Goal: Task Accomplishment & Management: Manage account settings

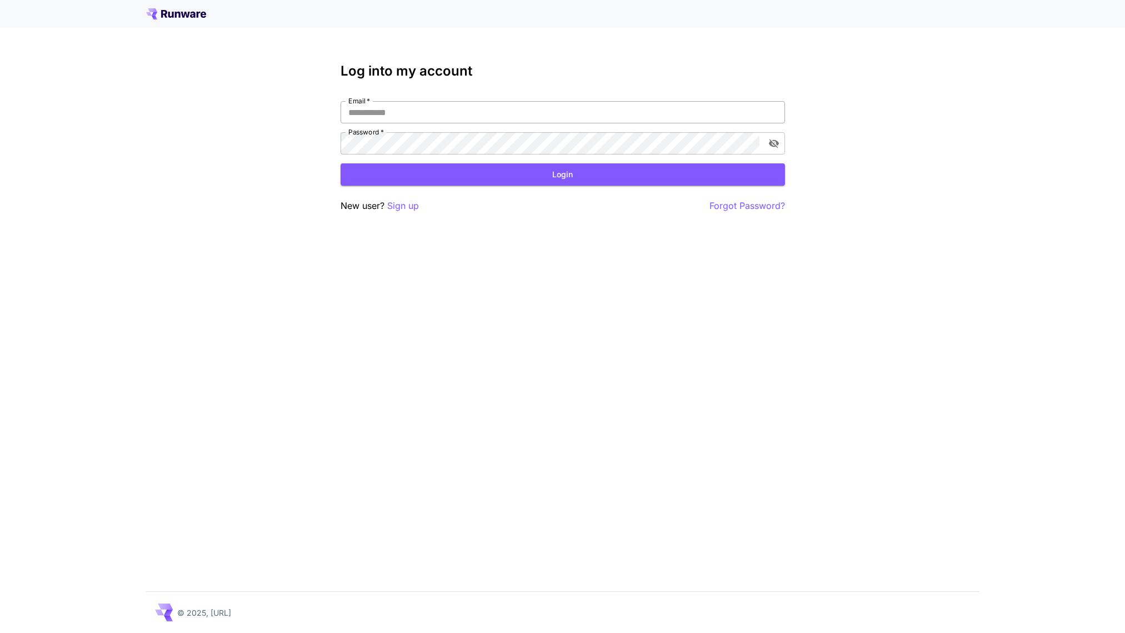
click at [444, 117] on input "Email   *" at bounding box center [563, 112] width 444 height 22
type input "**********"
click at [570, 182] on button "Login" at bounding box center [563, 174] width 444 height 23
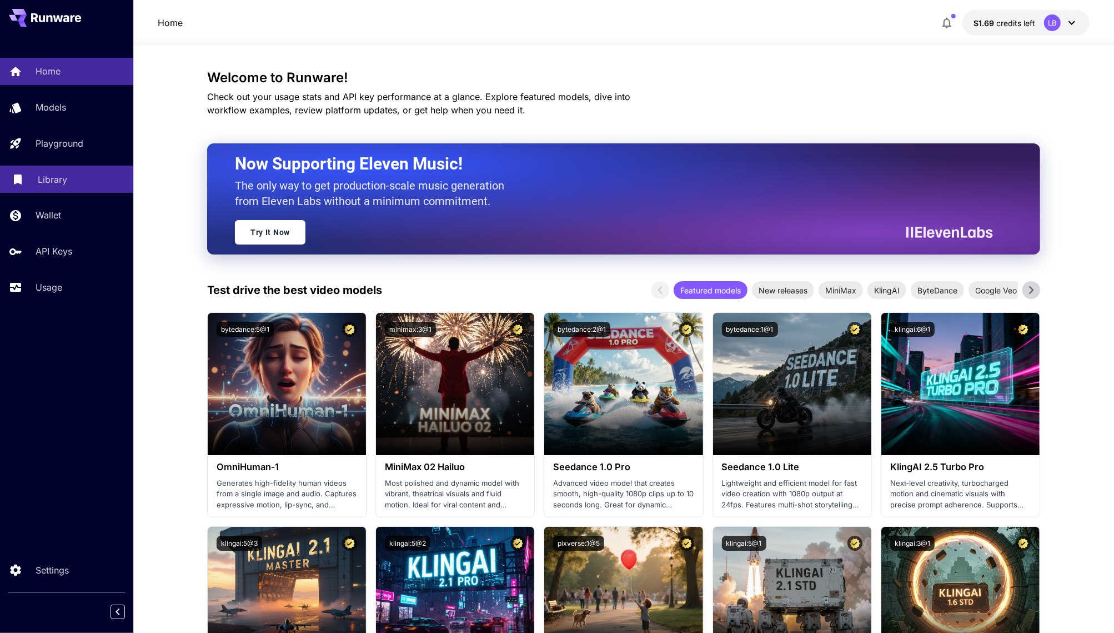
click at [56, 184] on p "Library" at bounding box center [52, 179] width 29 height 13
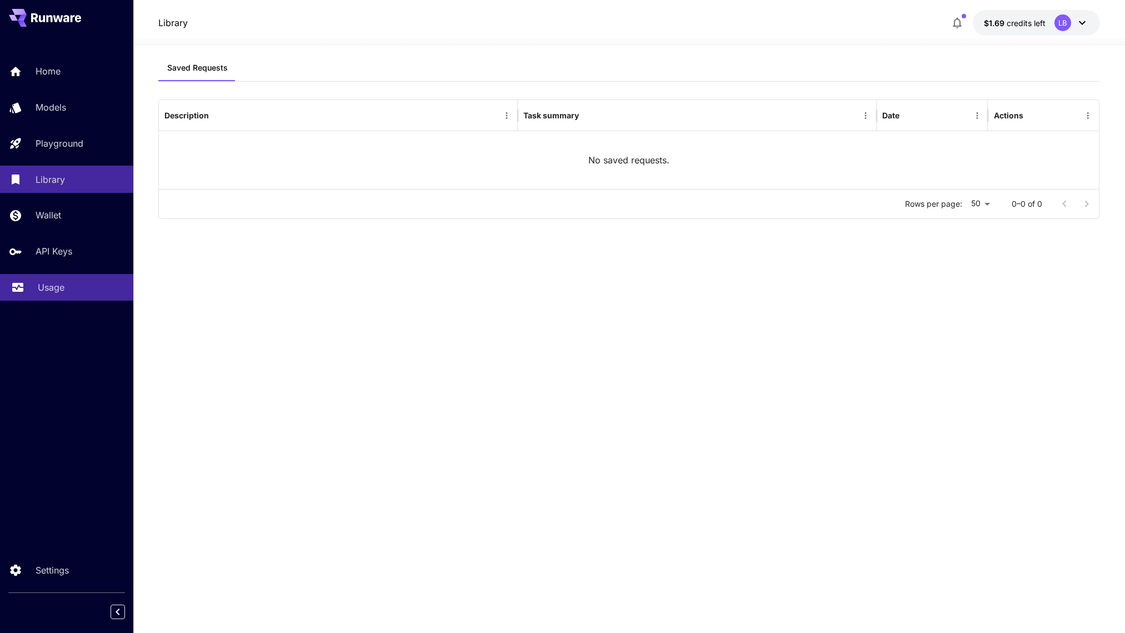
click at [54, 277] on link "Usage" at bounding box center [66, 287] width 133 height 27
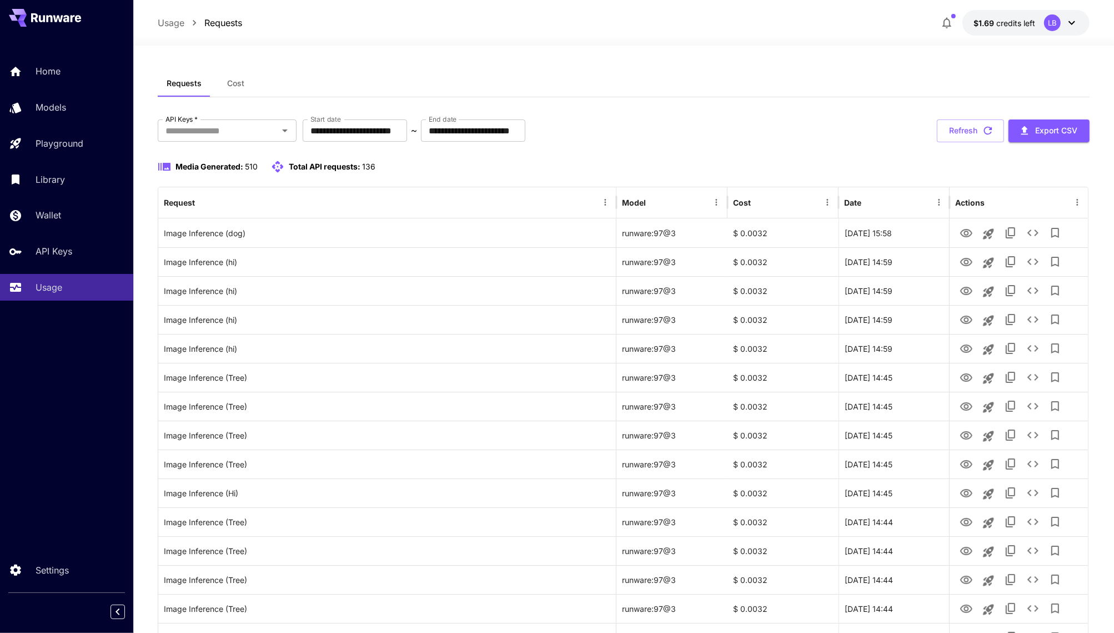
click at [1053, 28] on div "LB" at bounding box center [1052, 22] width 17 height 17
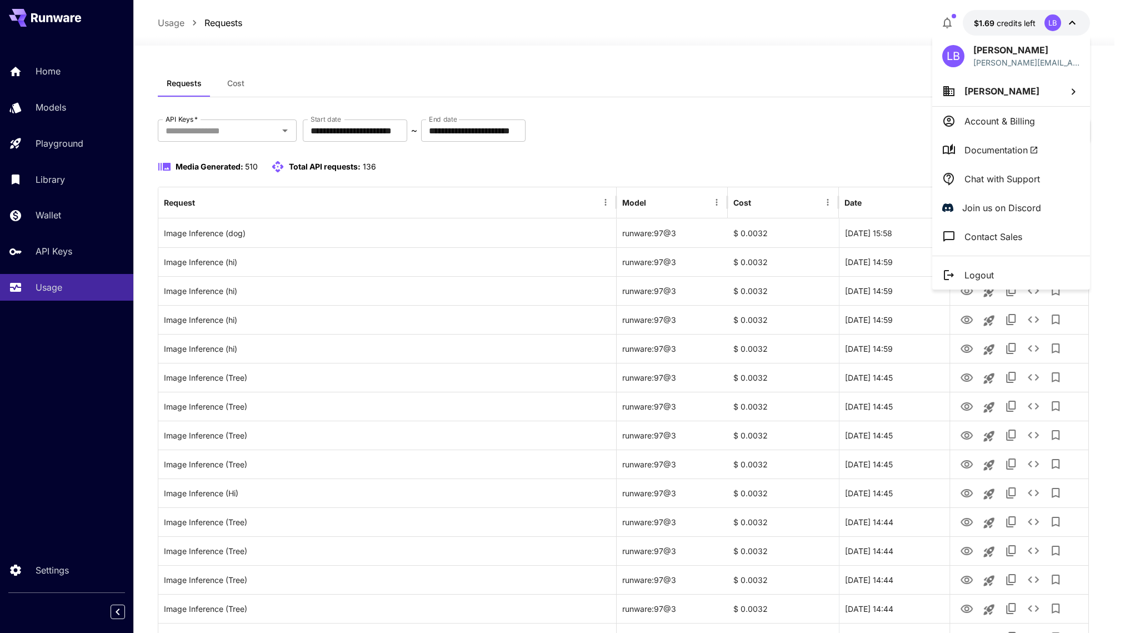
click at [1027, 117] on p "Account & Billing" at bounding box center [999, 120] width 71 height 13
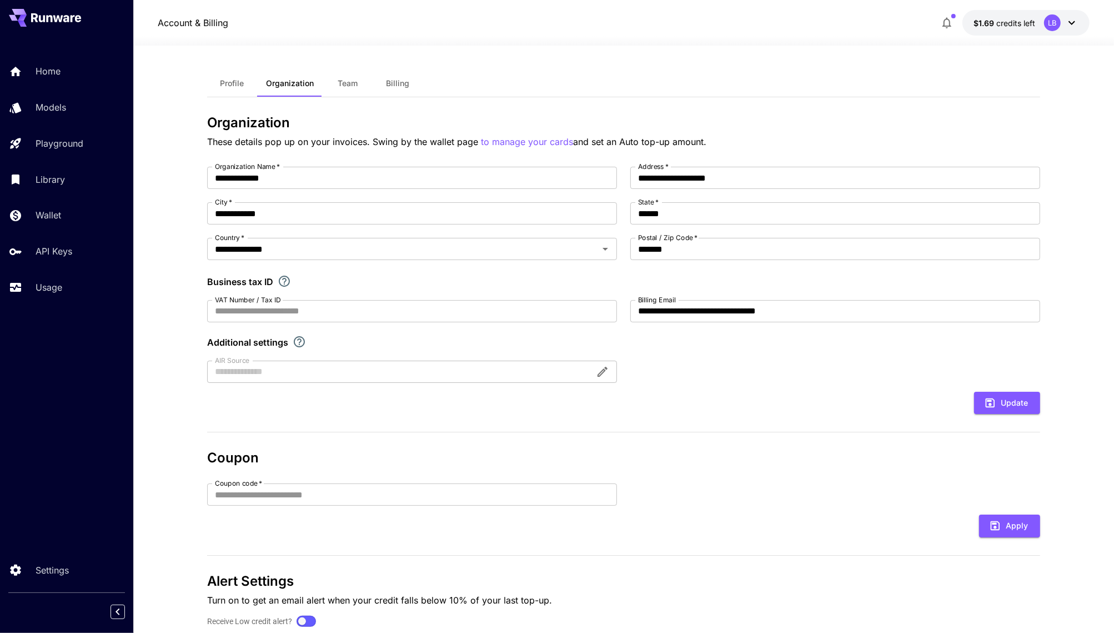
click at [1065, 23] on icon at bounding box center [1071, 22] width 13 height 13
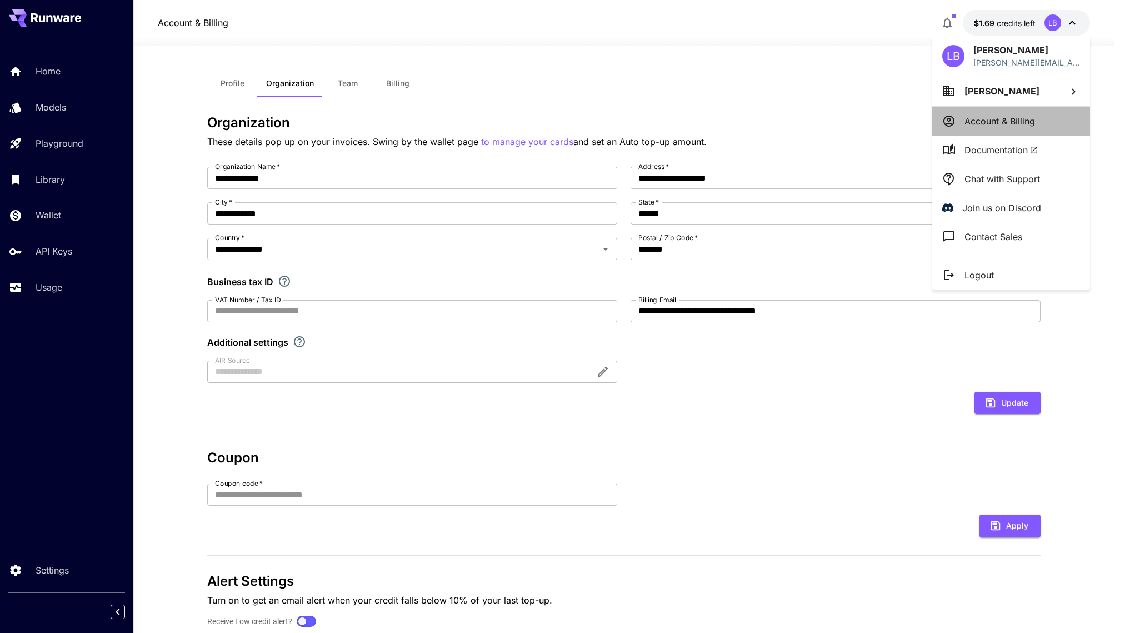
click at [999, 120] on p "Account & Billing" at bounding box center [999, 120] width 71 height 13
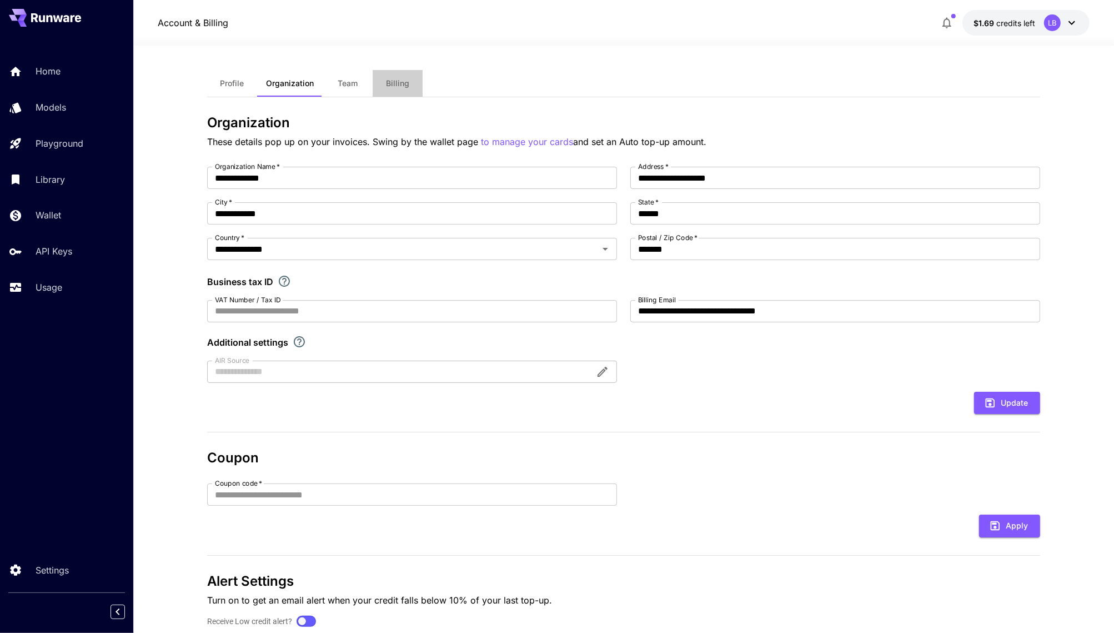
click at [397, 76] on button "Billing" at bounding box center [398, 83] width 50 height 27
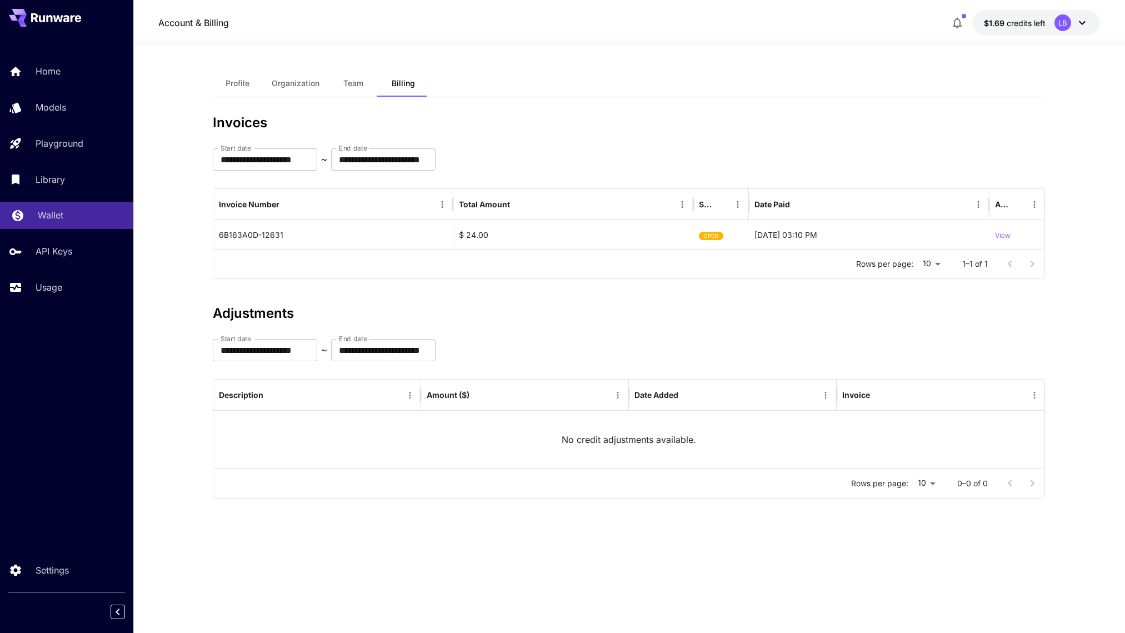
click at [82, 207] on link "Wallet" at bounding box center [66, 215] width 133 height 27
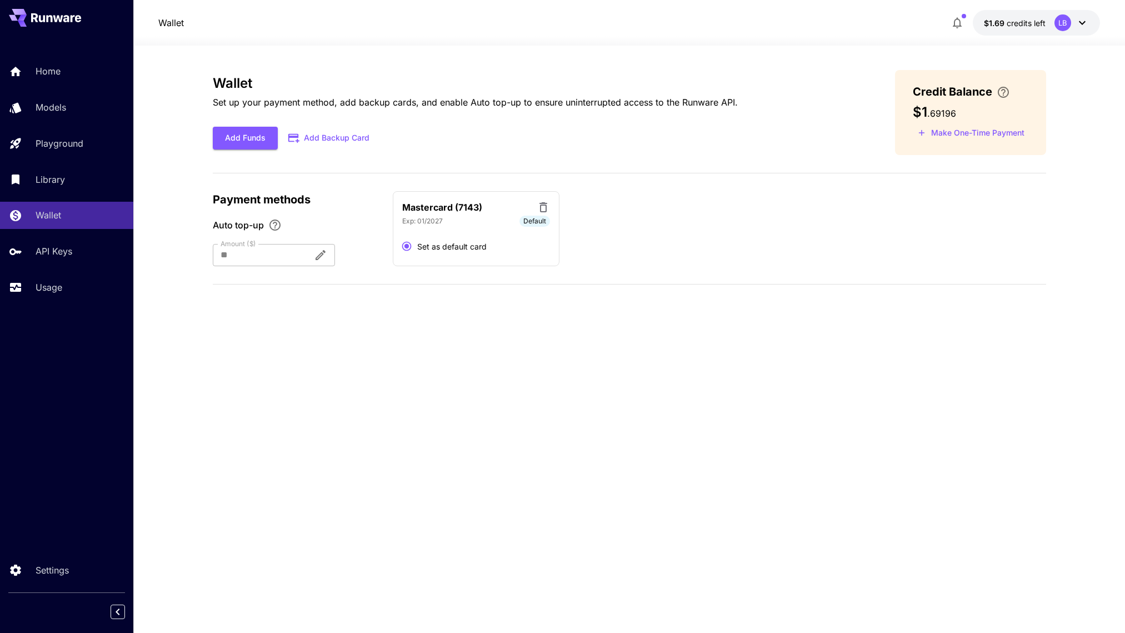
click at [263, 253] on div at bounding box center [259, 255] width 92 height 22
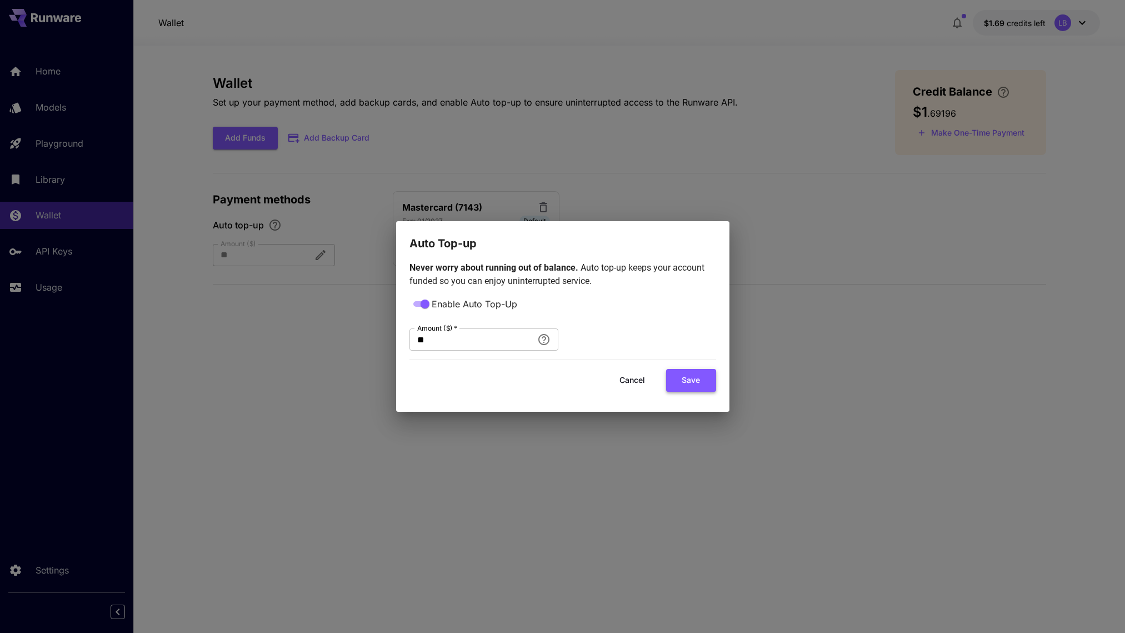
click at [680, 386] on button "Save" at bounding box center [691, 380] width 50 height 23
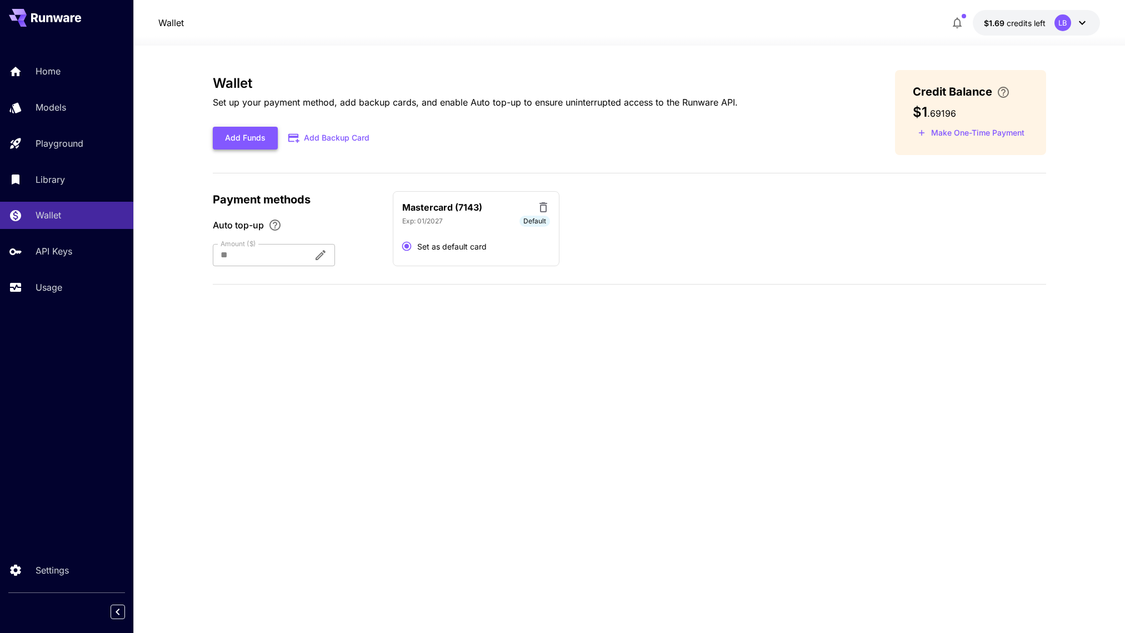
click at [262, 142] on button "Add Funds" at bounding box center [245, 138] width 65 height 23
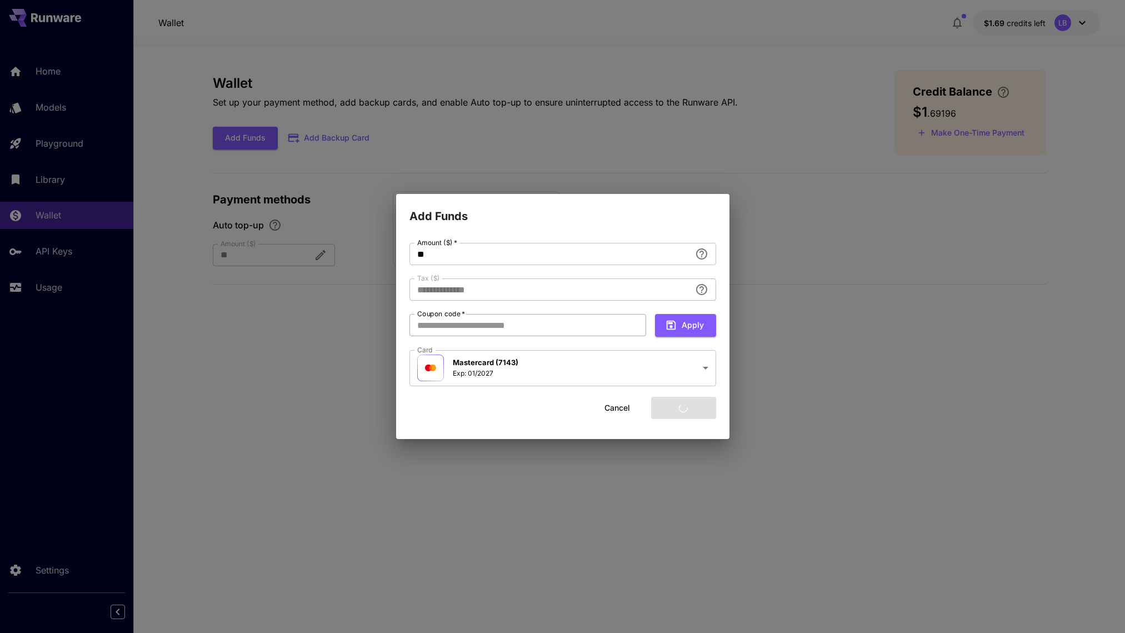
type input "****"
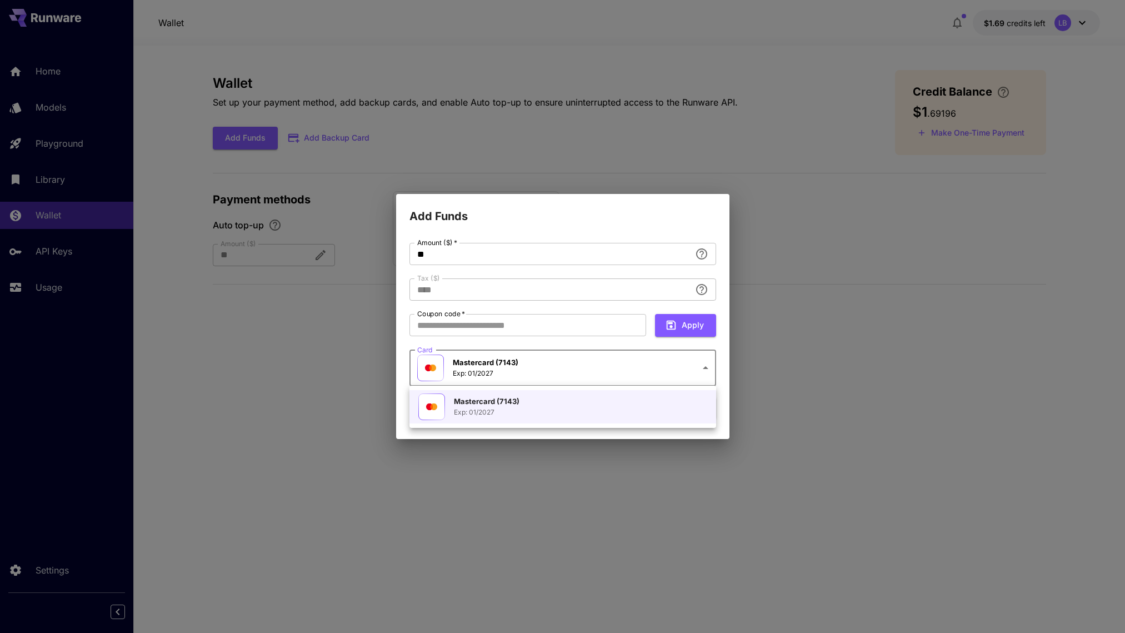
click at [683, 372] on body "**********" at bounding box center [562, 316] width 1125 height 633
click at [766, 343] on div at bounding box center [562, 316] width 1125 height 633
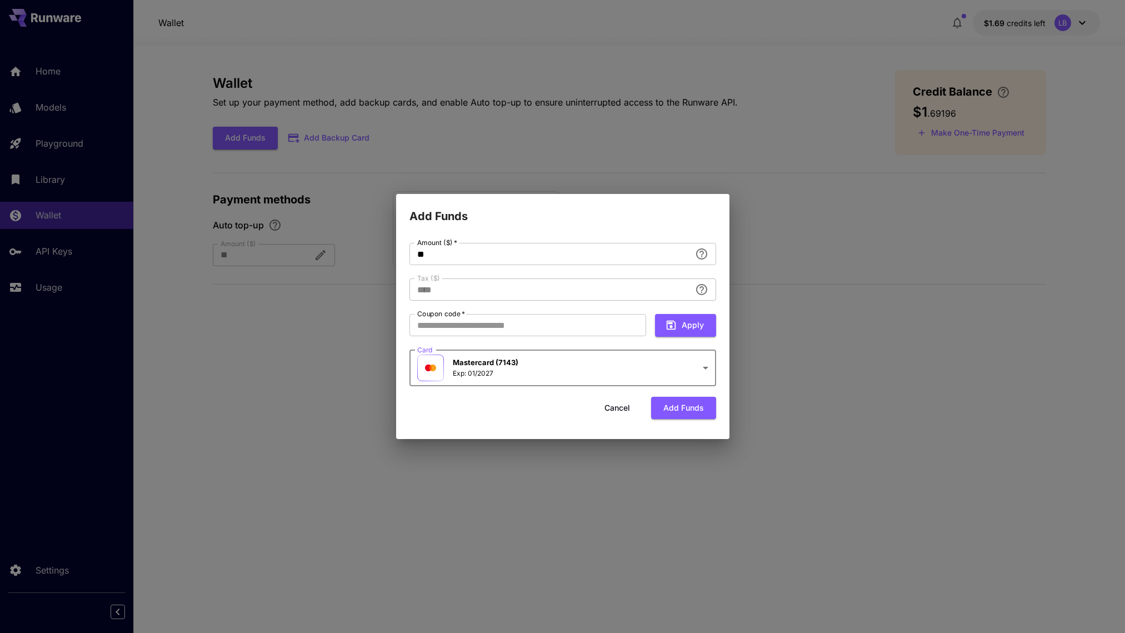
click at [804, 181] on div "**********" at bounding box center [562, 316] width 1125 height 633
click at [604, 415] on button "Cancel" at bounding box center [617, 408] width 50 height 23
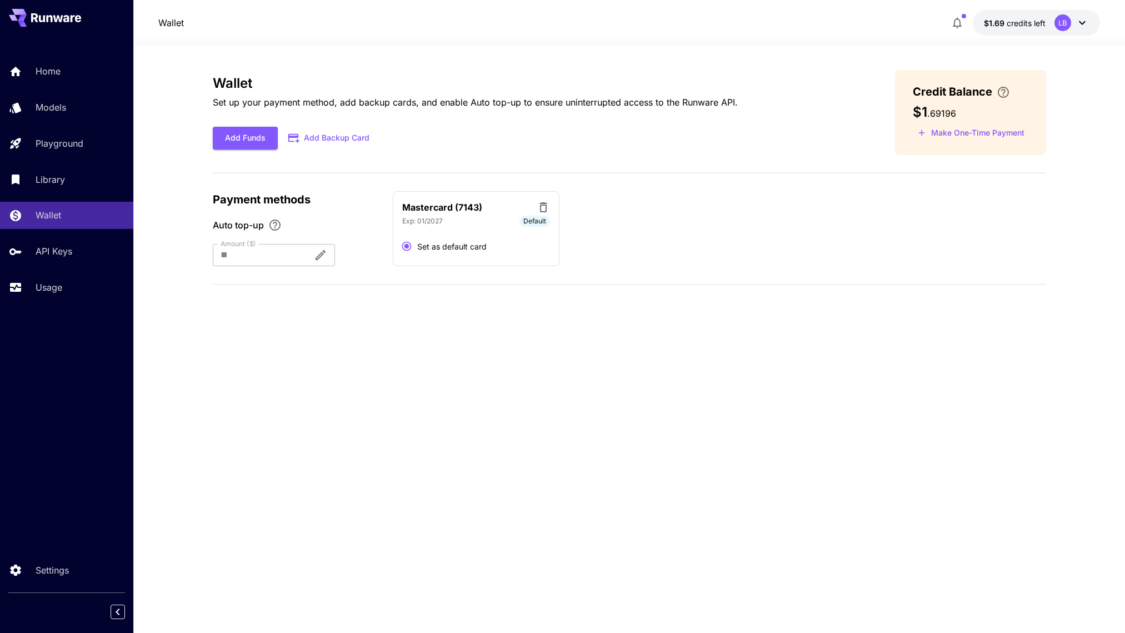
click at [331, 144] on button "Add Backup Card" at bounding box center [329, 138] width 103 height 22
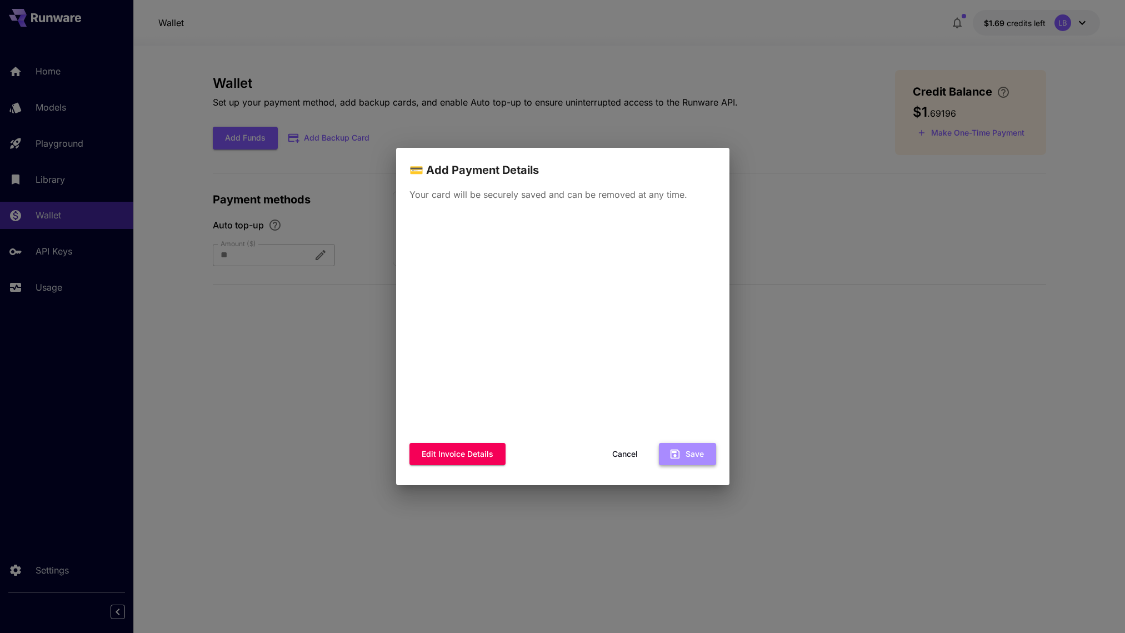
click at [685, 459] on button "Save" at bounding box center [687, 454] width 57 height 23
click at [685, 454] on button "Save" at bounding box center [687, 454] width 57 height 23
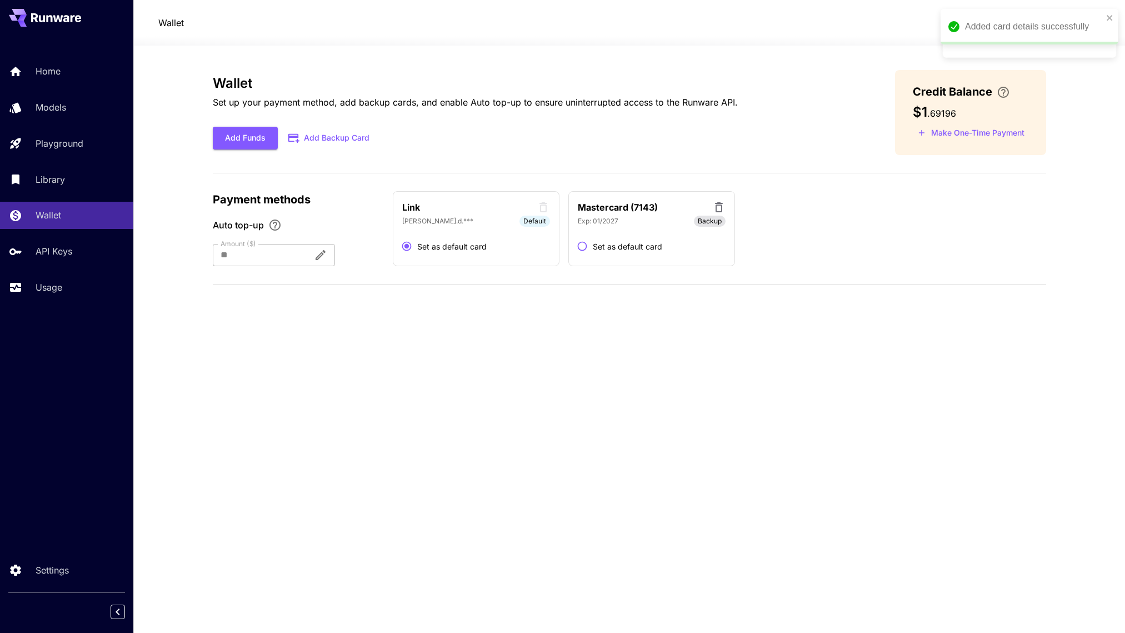
click at [715, 207] on icon at bounding box center [719, 207] width 8 height 10
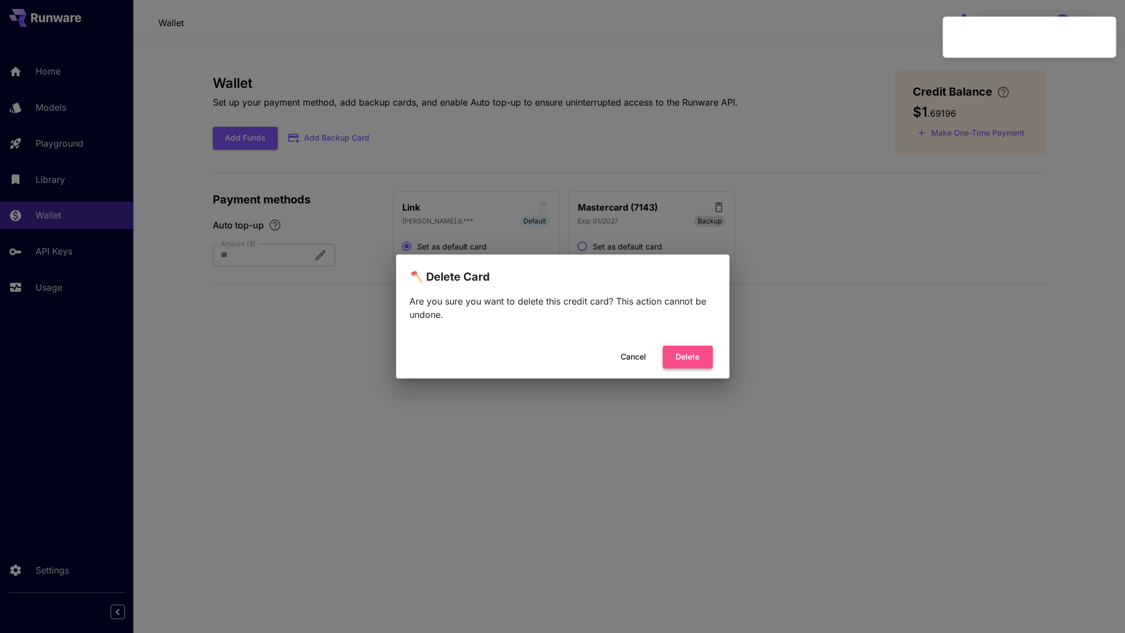
click at [683, 357] on button "Delete" at bounding box center [688, 357] width 50 height 23
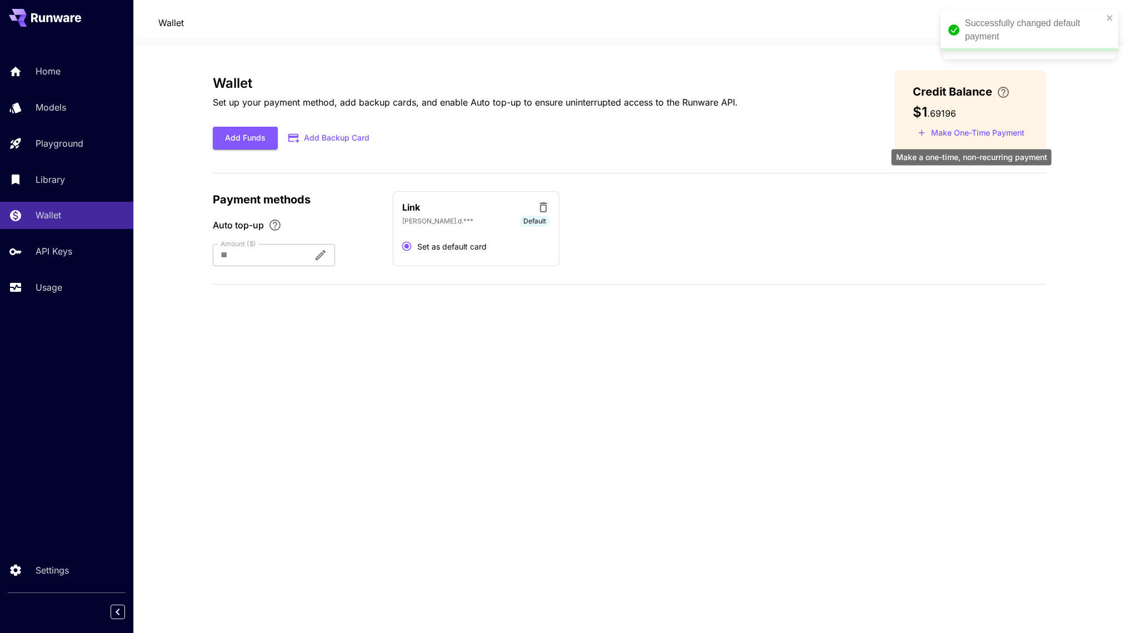
click at [972, 141] on button "Make One-Time Payment" at bounding box center [971, 132] width 117 height 17
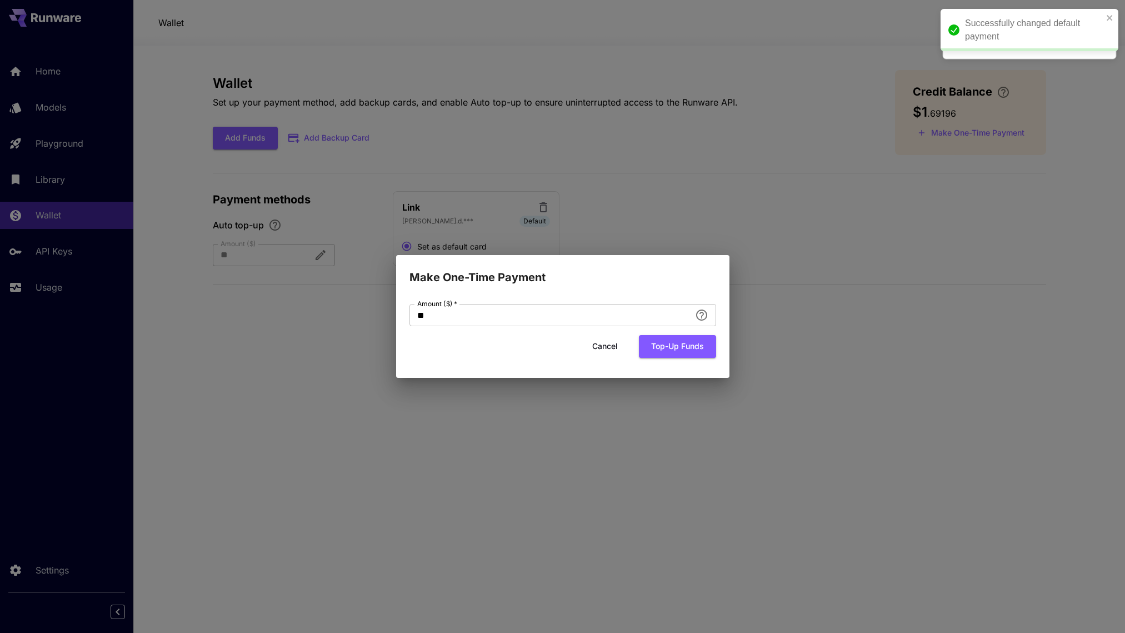
click at [258, 326] on div "Make One-Time Payment Amount ($)   * ** Amount ($)   * Cancel Top-up funds" at bounding box center [562, 316] width 1125 height 633
click at [503, 308] on input "**" at bounding box center [549, 315] width 281 height 22
type input "*"
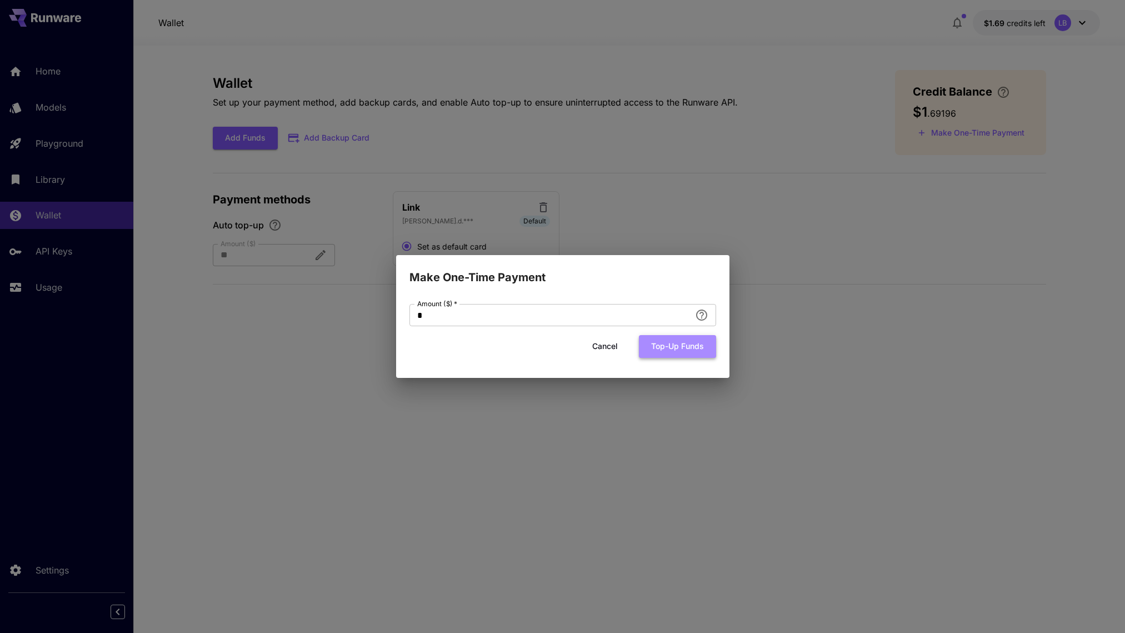
click at [697, 347] on button "Top-up funds" at bounding box center [677, 346] width 77 height 23
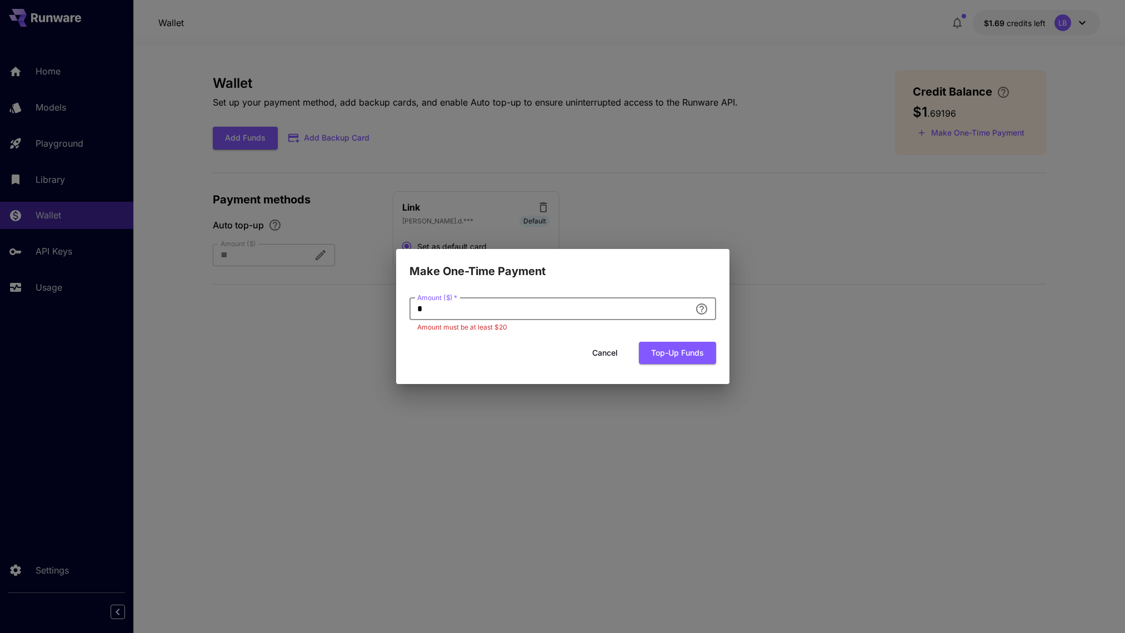
drag, startPoint x: 556, startPoint y: 317, endPoint x: 406, endPoint y: 297, distance: 151.8
click at [406, 297] on div "Amount ($)   * * Amount ($)   * Amount must be at least $20 Cancel Top-up funds" at bounding box center [562, 332] width 333 height 104
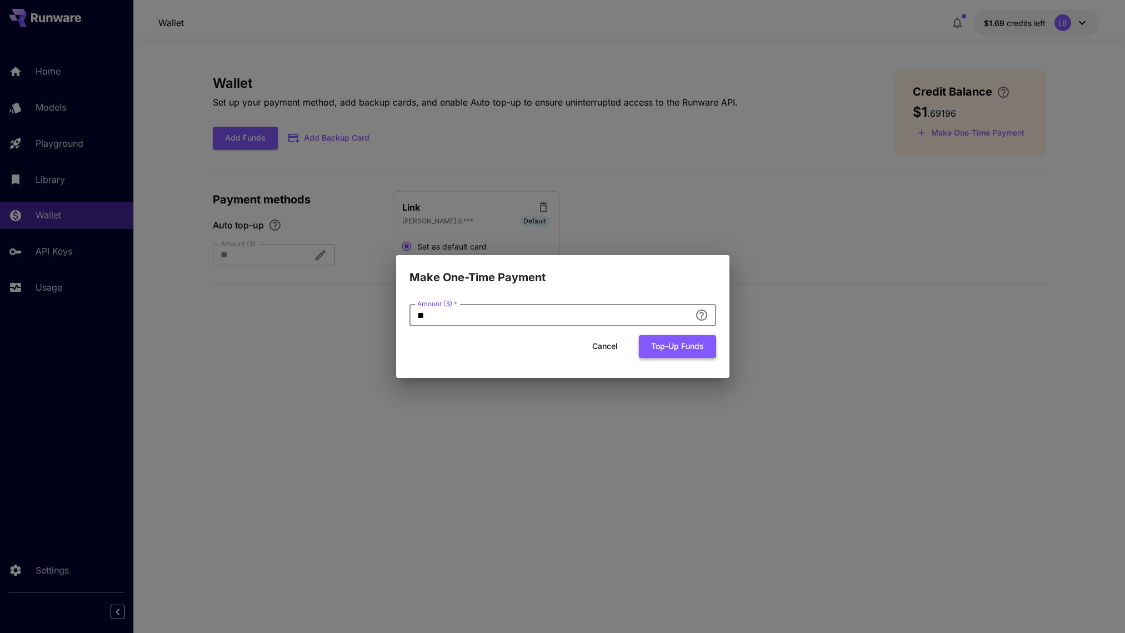
type input "**"
click at [649, 351] on button "Top-up funds" at bounding box center [677, 346] width 77 height 23
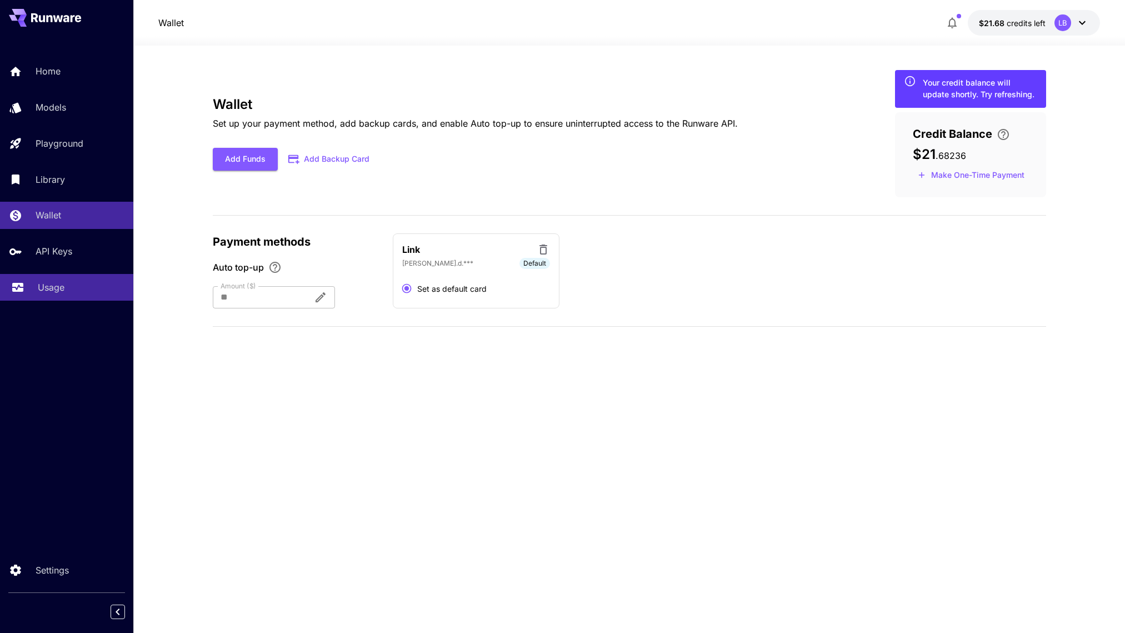
click at [89, 286] on div "Usage" at bounding box center [81, 287] width 87 height 13
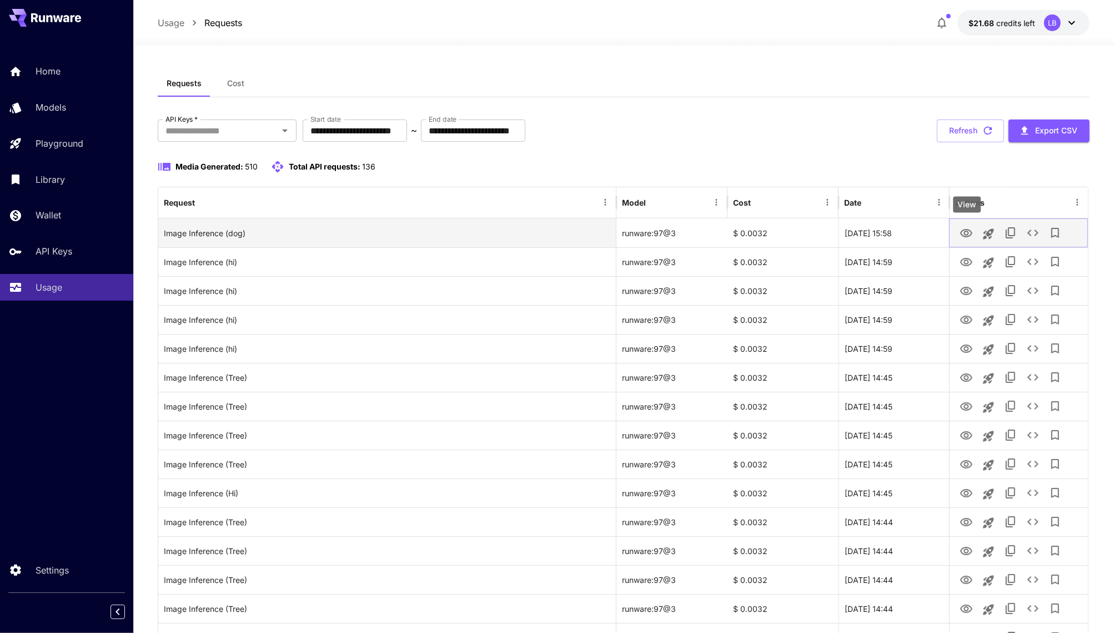
click at [975, 234] on button "View" at bounding box center [966, 232] width 22 height 23
click at [964, 228] on icon "View" at bounding box center [966, 233] width 13 height 13
click at [1028, 231] on icon "See details" at bounding box center [1033, 232] width 13 height 13
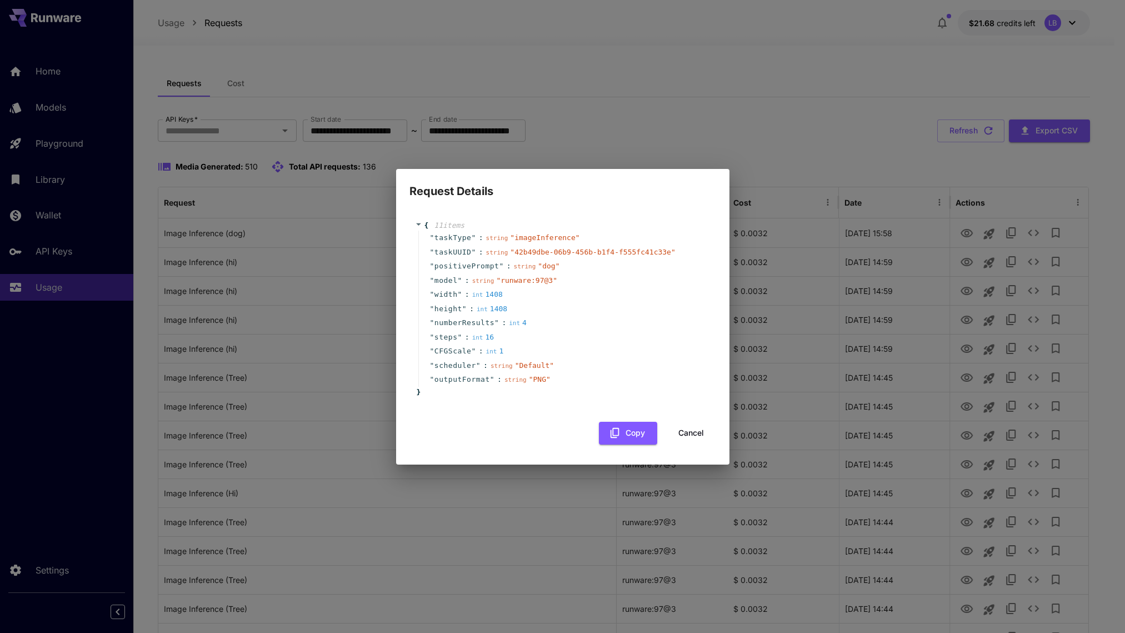
click at [685, 436] on button "Cancel" at bounding box center [691, 433] width 50 height 23
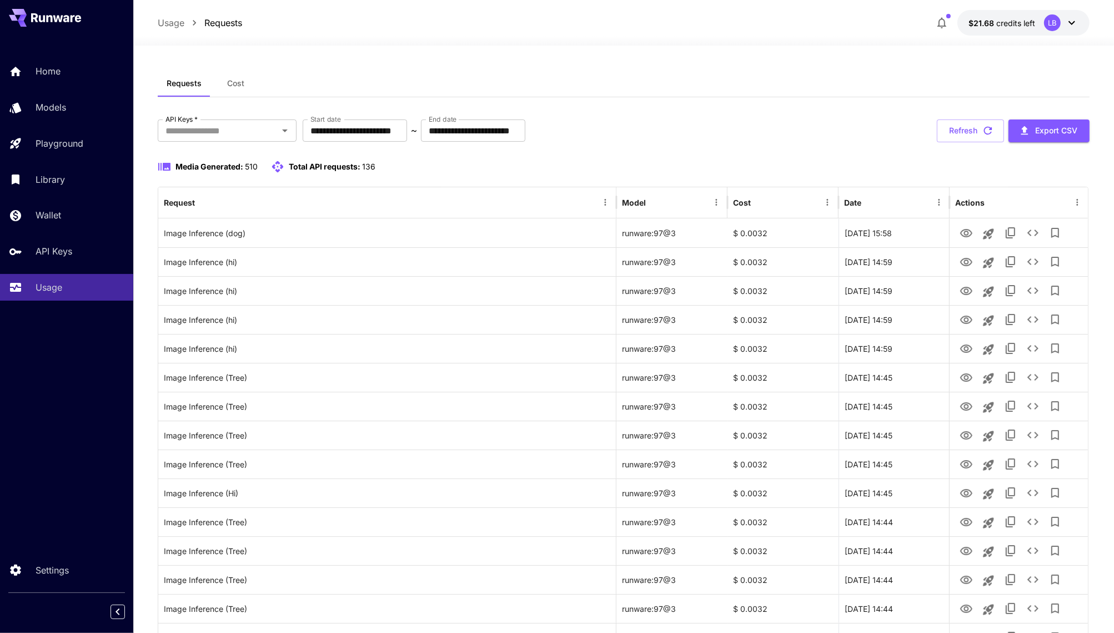
click at [948, 25] on icon "button" at bounding box center [941, 22] width 13 height 13
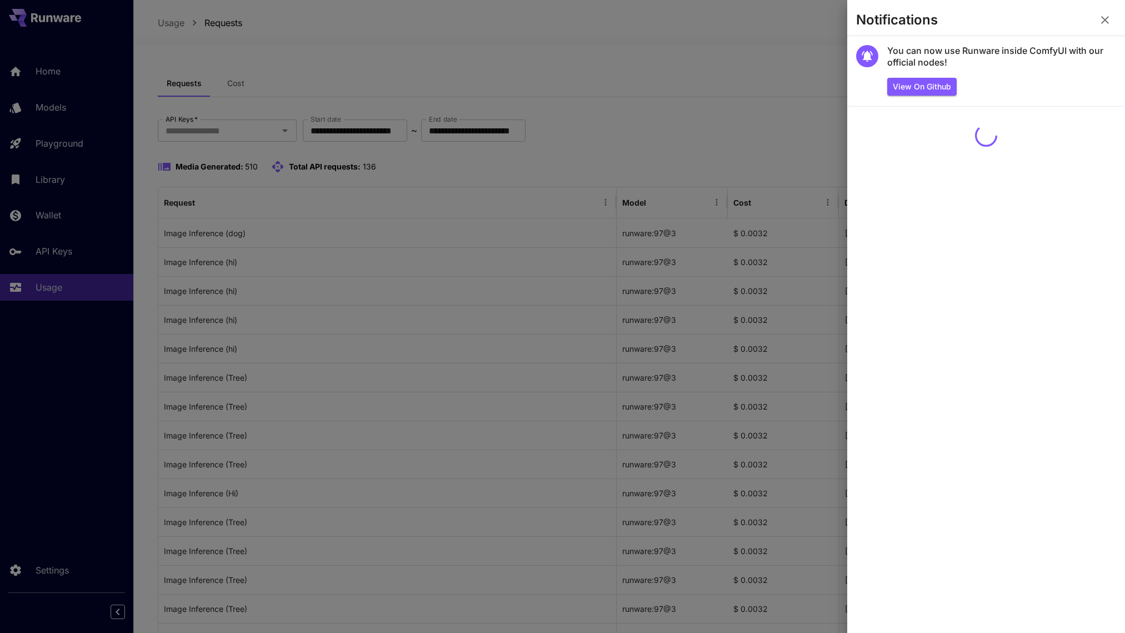
click at [1103, 19] on icon "button" at bounding box center [1104, 19] width 13 height 13
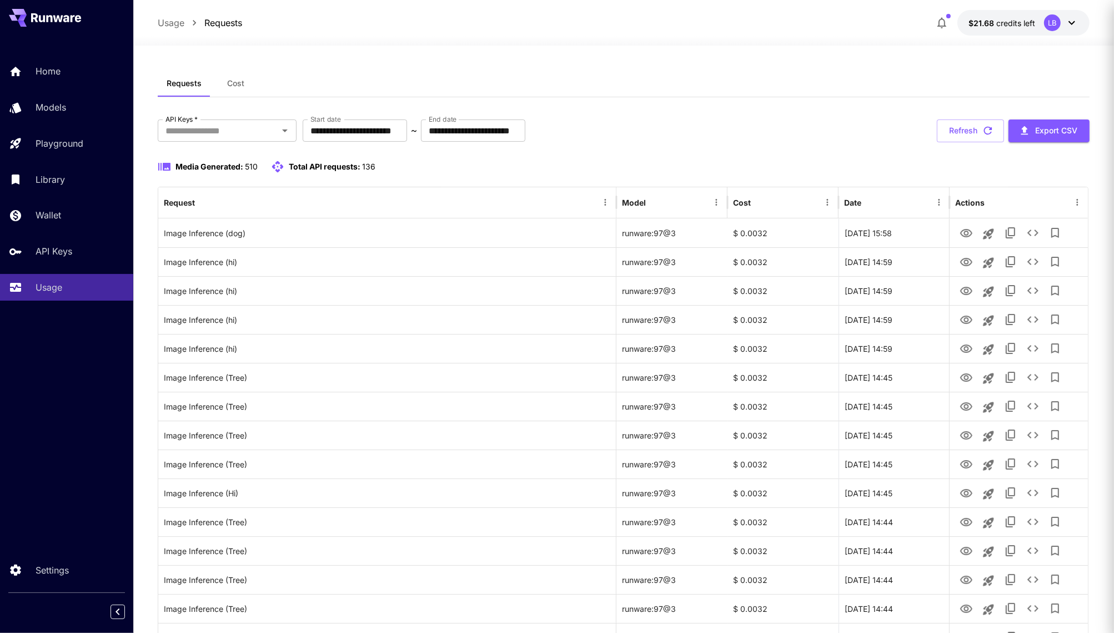
click at [1077, 23] on icon at bounding box center [1071, 22] width 13 height 13
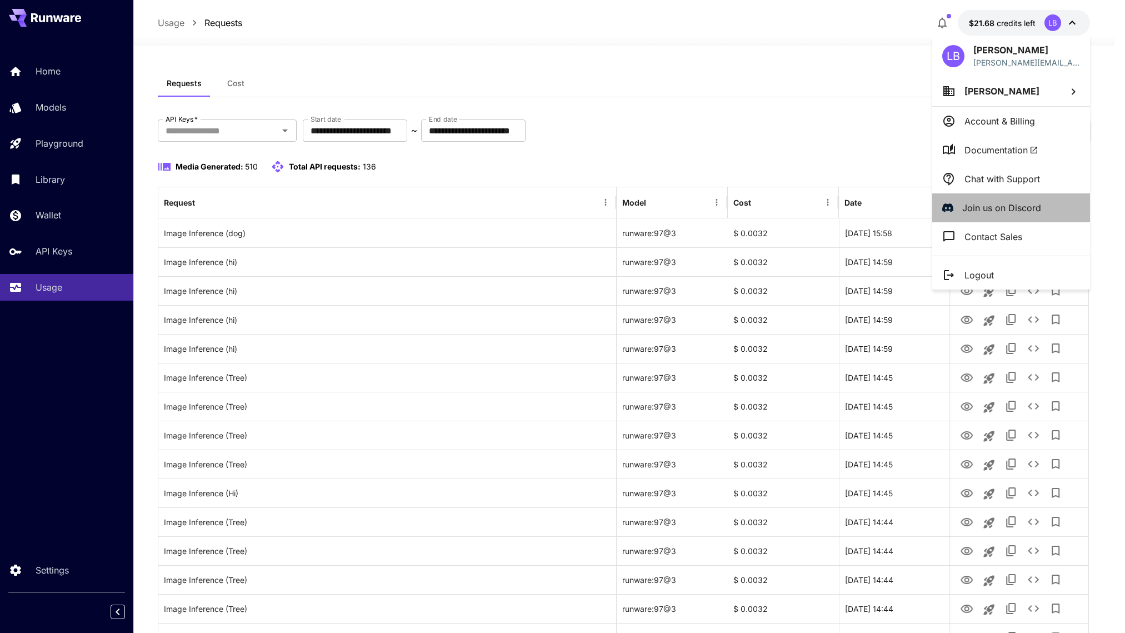
click at [990, 212] on p "Join us on Discord" at bounding box center [1001, 207] width 79 height 13
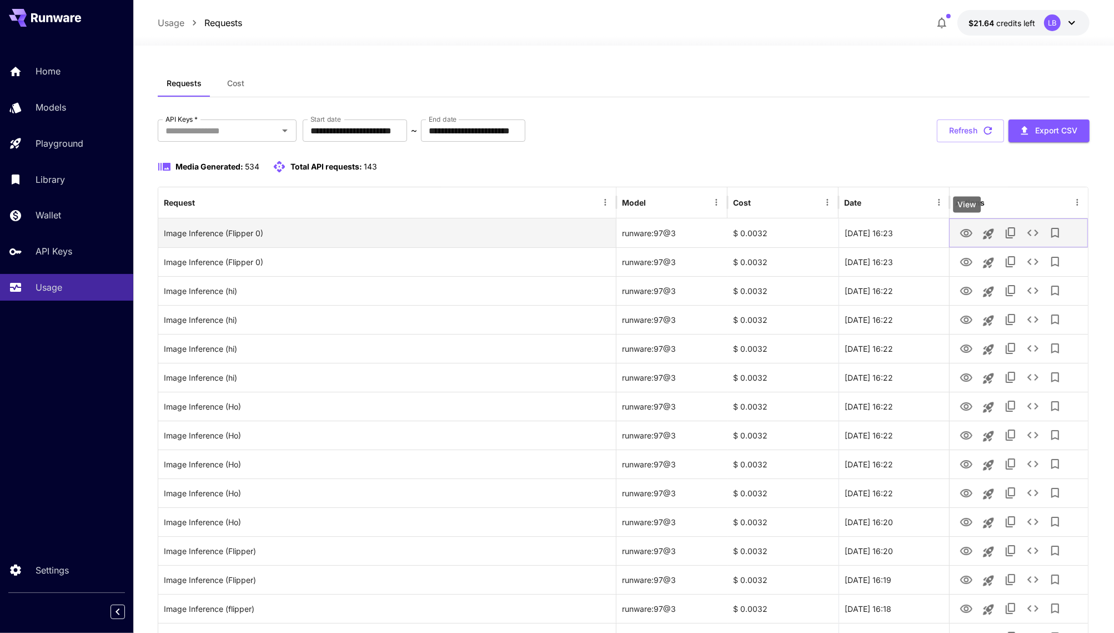
click at [970, 233] on icon "View" at bounding box center [966, 233] width 13 height 13
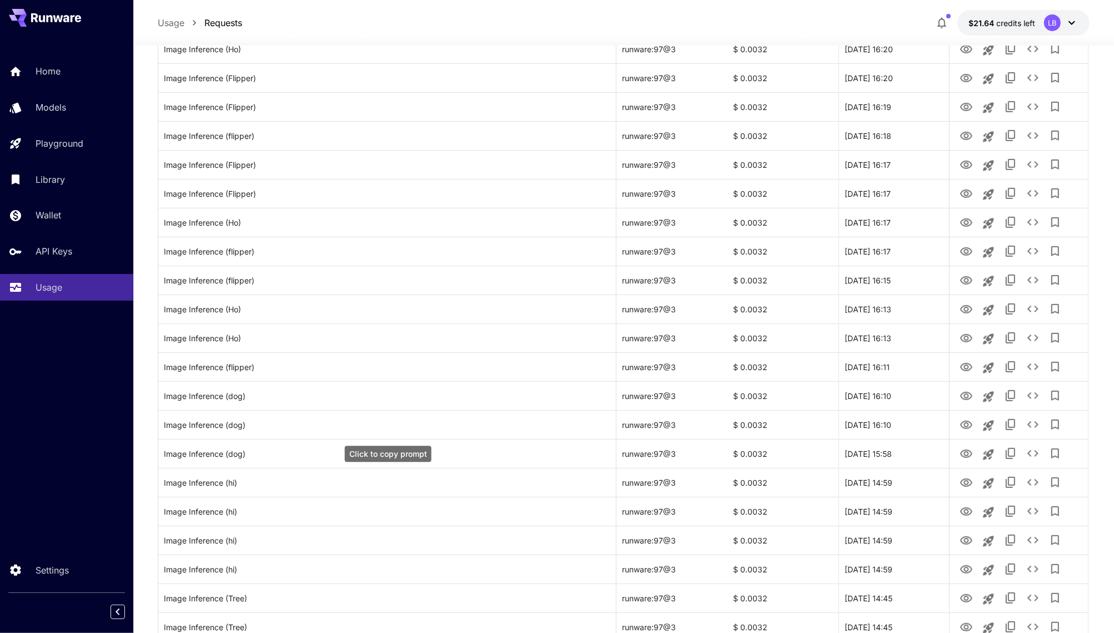
scroll to position [472, 0]
